Goal: Information Seeking & Learning: Learn about a topic

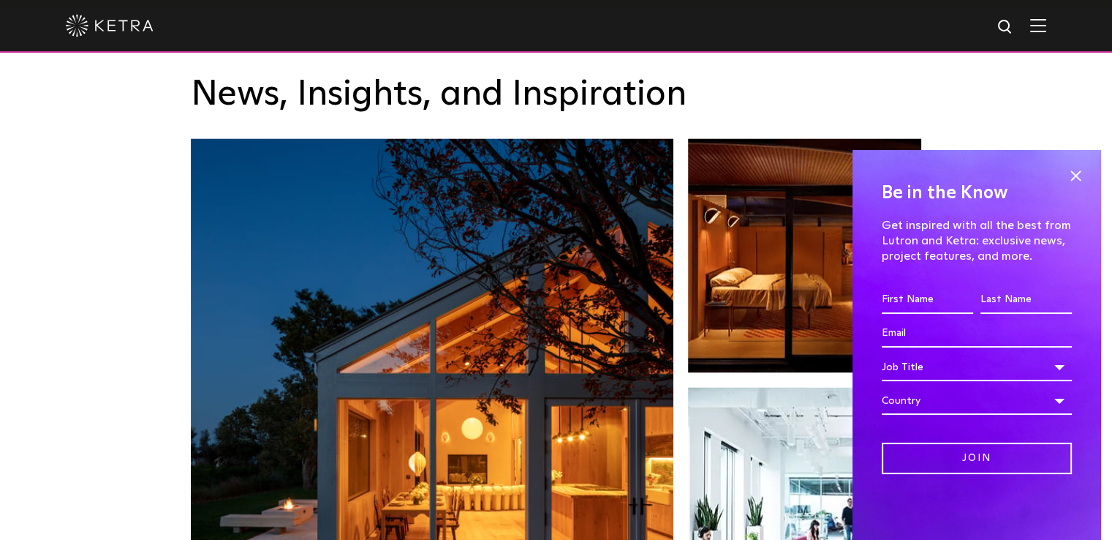
scroll to position [2121, 0]
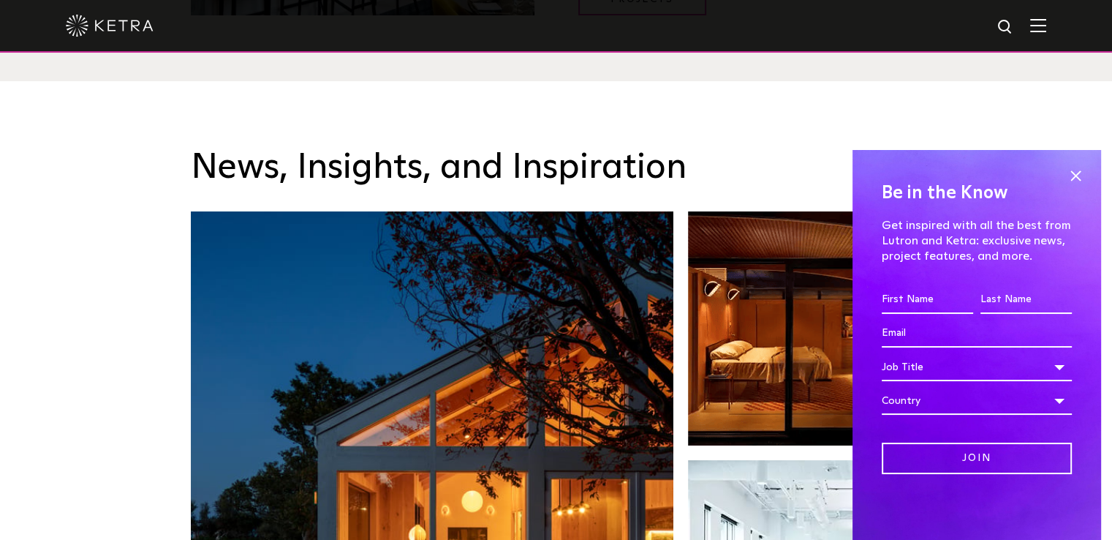
click at [1076, 173] on span at bounding box center [1076, 176] width 22 height 22
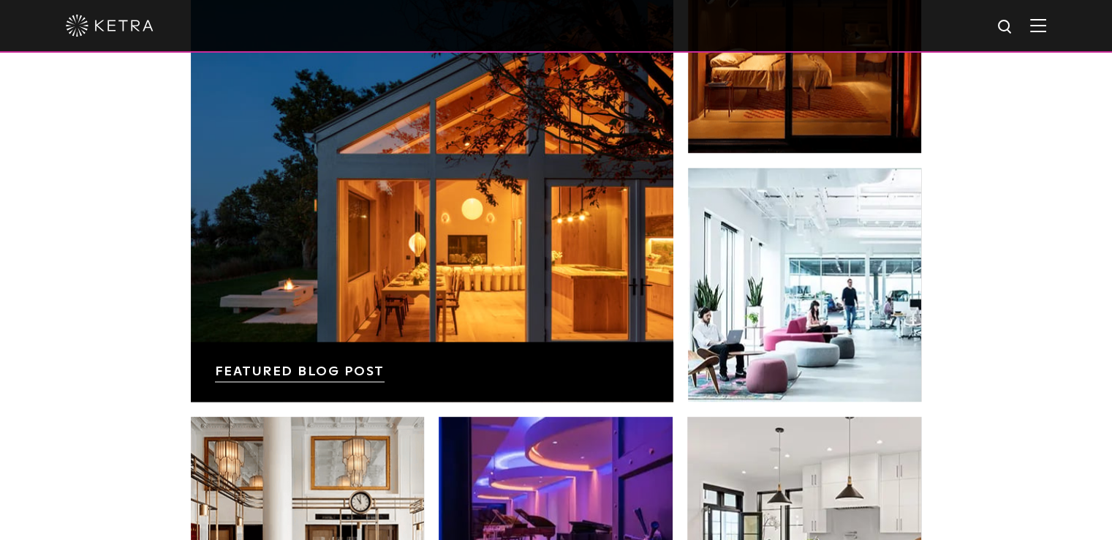
scroll to position [2047, 0]
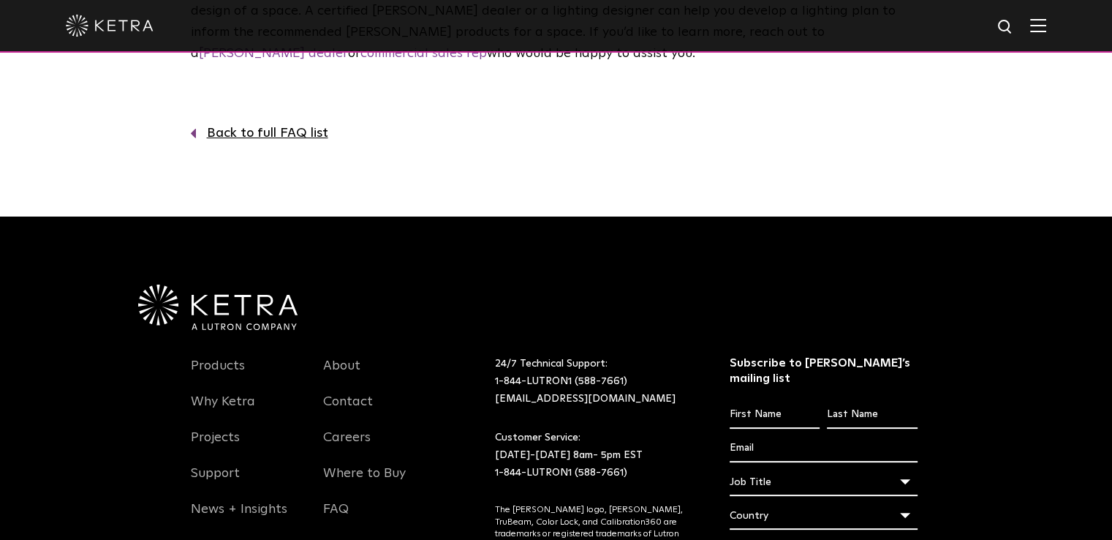
scroll to position [123, 0]
